Goal: Find specific page/section: Find specific page/section

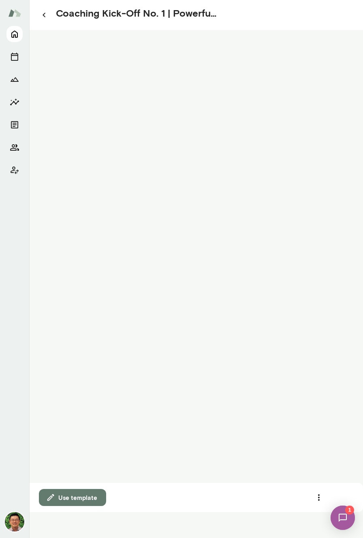
click at [13, 34] on icon "Home" at bounding box center [15, 34] width 10 height 10
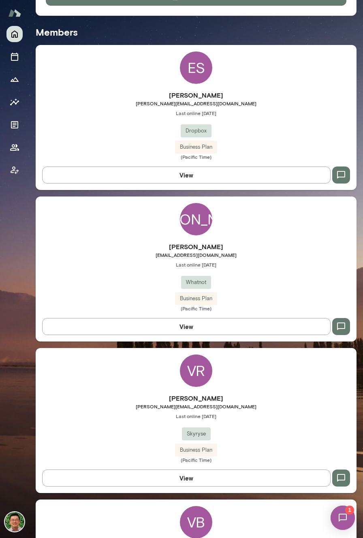
scroll to position [369, 0]
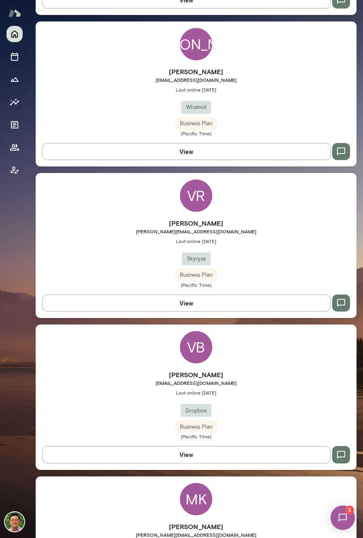
click at [183, 220] on h6 "[PERSON_NAME]" at bounding box center [196, 223] width 321 height 10
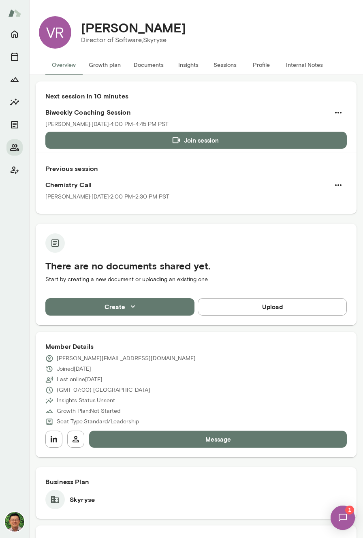
click at [143, 66] on button "Documents" at bounding box center [148, 64] width 43 height 19
